Goal: Information Seeking & Learning: Learn about a topic

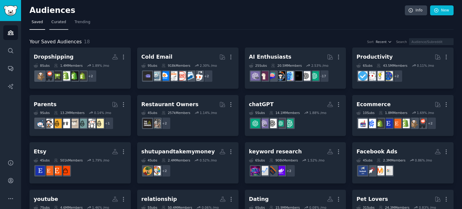
click at [56, 21] on span "Curated" at bounding box center [58, 22] width 15 height 5
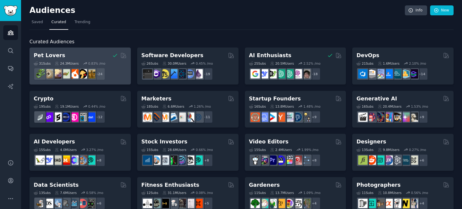
click at [95, 60] on div "31 Sub s 24.3M Users 0.83 % /mo + 24" at bounding box center [80, 69] width 93 height 21
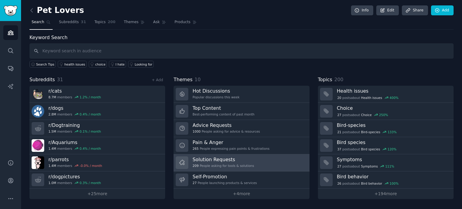
click at [233, 160] on h3 "Solution Requests" at bounding box center [222, 159] width 61 height 6
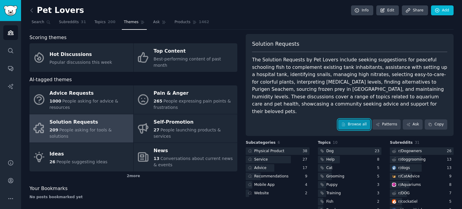
click at [352, 119] on link "Browse all" at bounding box center [354, 124] width 32 height 10
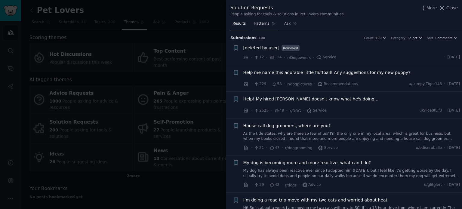
click at [265, 24] on span "Patterns" at bounding box center [261, 23] width 15 height 5
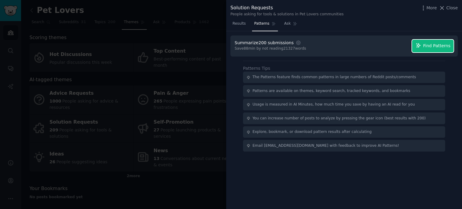
click at [418, 45] on icon "button" at bounding box center [418, 45] width 5 height 5
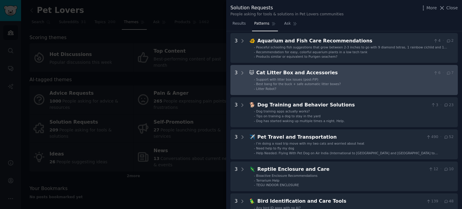
scroll to position [30, 0]
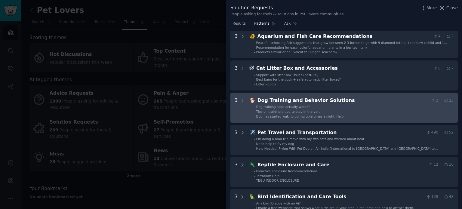
click at [327, 106] on li "- Dog training apps actually works?" at bounding box center [354, 107] width 200 height 4
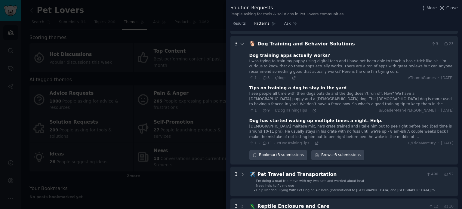
scroll to position [91, 0]
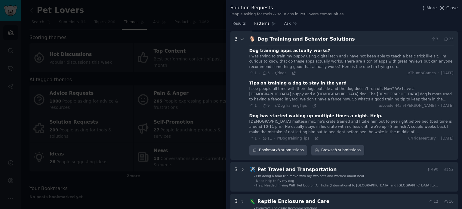
click at [450, 6] on span "Close" at bounding box center [451, 8] width 11 height 6
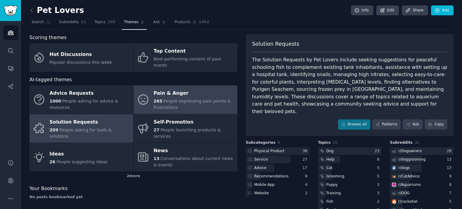
click at [170, 99] on span "People expressing pain points & frustrations" at bounding box center [192, 104] width 77 height 11
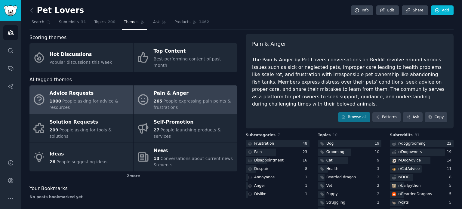
click at [69, 93] on div "Advice Requests" at bounding box center [90, 94] width 81 height 10
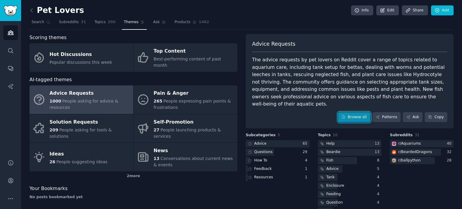
click at [351, 112] on link "Browse all" at bounding box center [354, 117] width 32 height 10
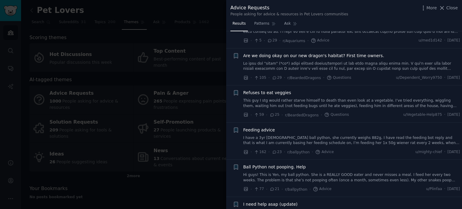
scroll to position [241, 0]
